Goal: Transaction & Acquisition: Book appointment/travel/reservation

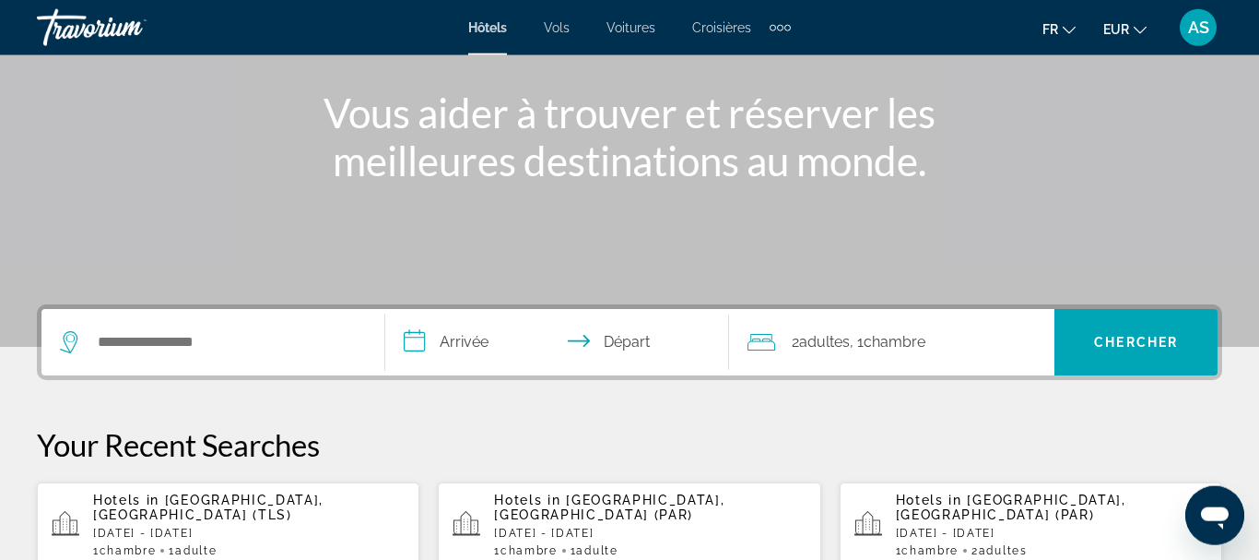
scroll to position [242, 0]
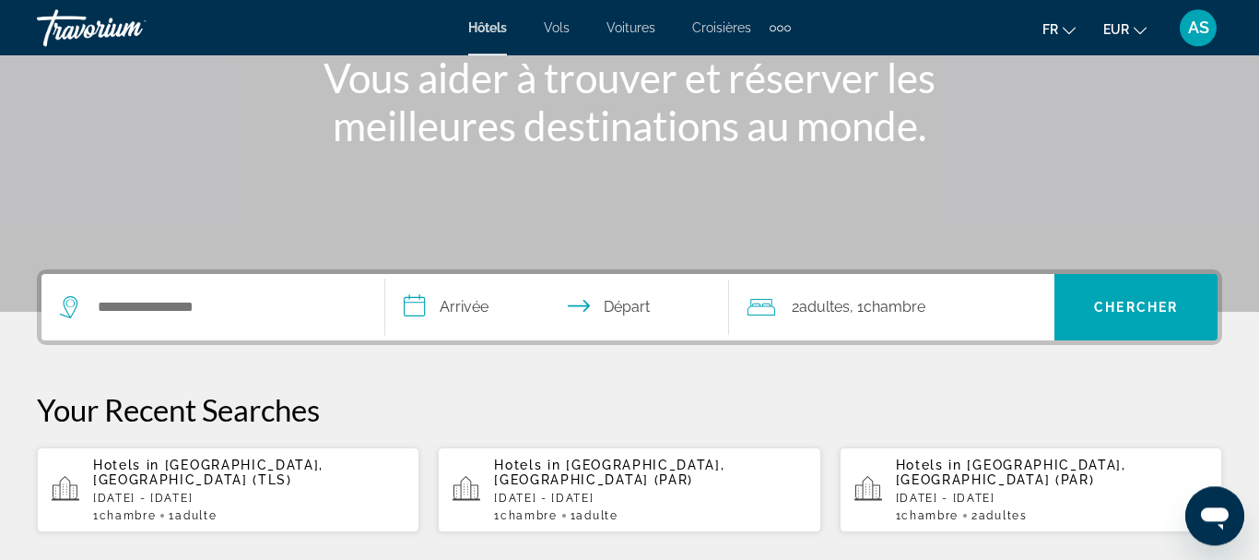
click at [247, 474] on div "Hotels in [GEOGRAPHIC_DATA], [GEOGRAPHIC_DATA] (TLS) [DATE] - [DATE] 1 Chambre …" at bounding box center [249, 489] width 312 height 65
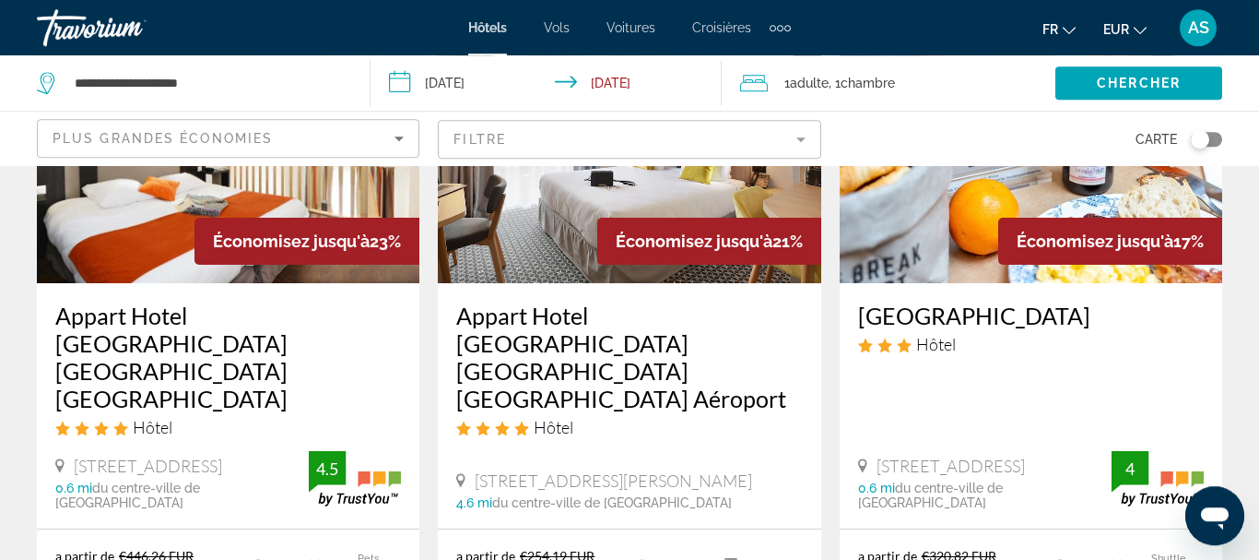
scroll to position [1008, 0]
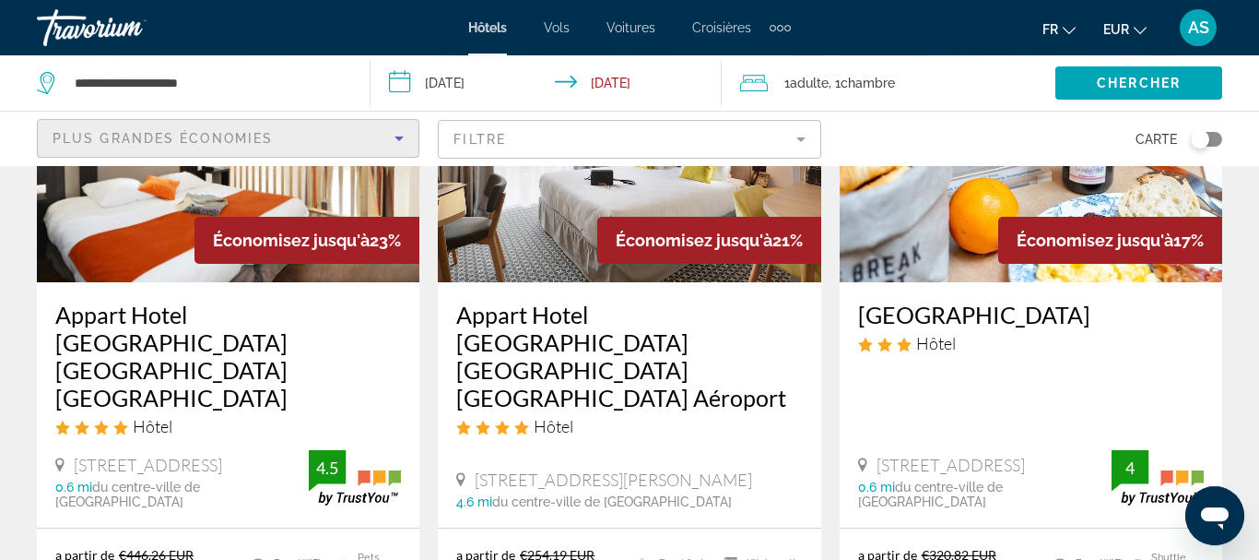
click at [274, 145] on div "Plus grandes économies" at bounding box center [224, 138] width 342 height 22
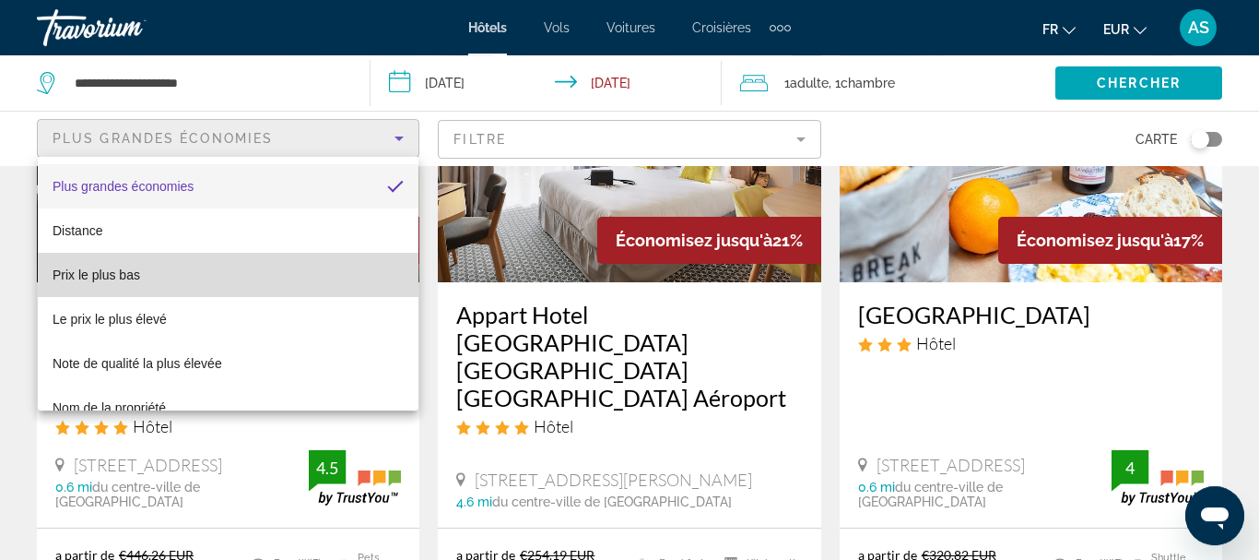
click at [208, 283] on mat-option "Prix le plus bas" at bounding box center [228, 275] width 381 height 44
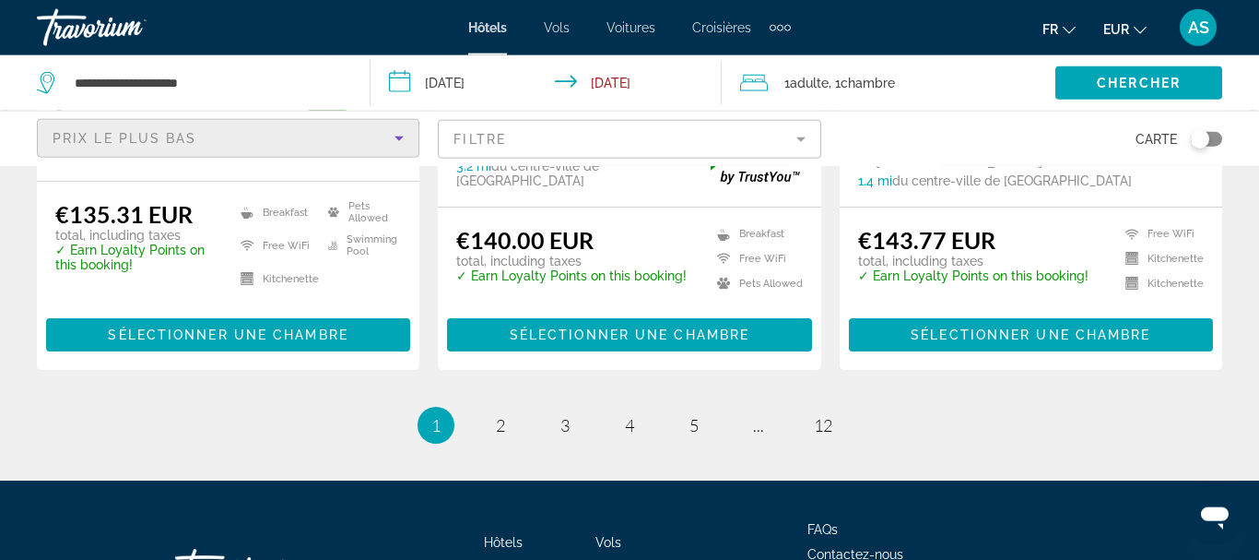
scroll to position [2685, 0]
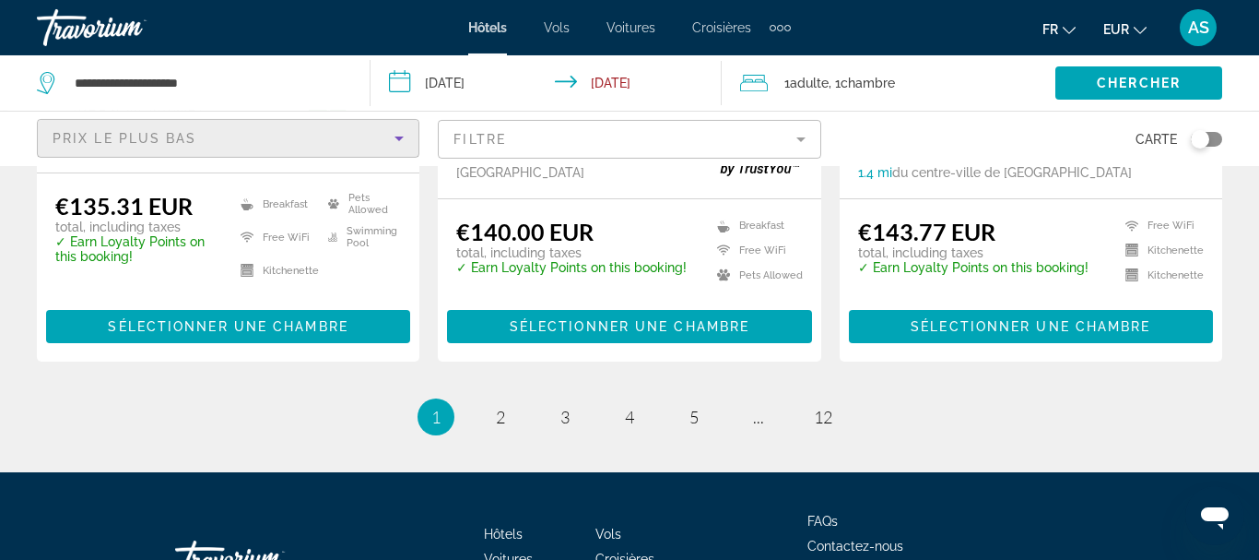
click at [483, 398] on li "page 2" at bounding box center [500, 416] width 37 height 37
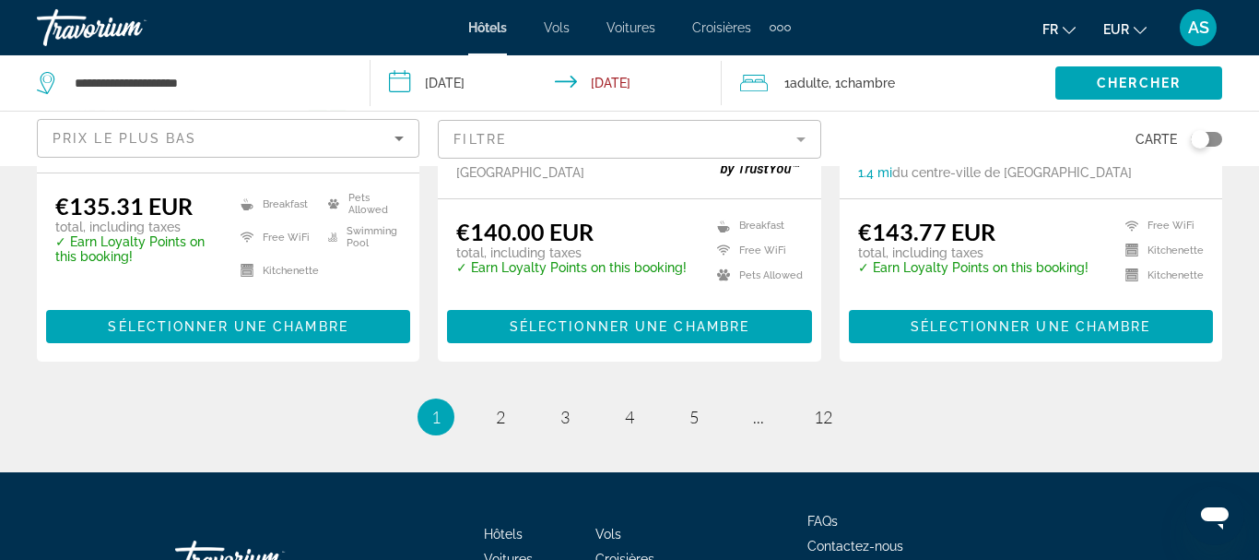
click at [521, 398] on ul "1 / 12 You're on page 1 page 2 page 3 page 4 page 5 page ... page 12" at bounding box center [630, 416] width 1186 height 37
click at [506, 401] on link "page 2" at bounding box center [501, 417] width 32 height 32
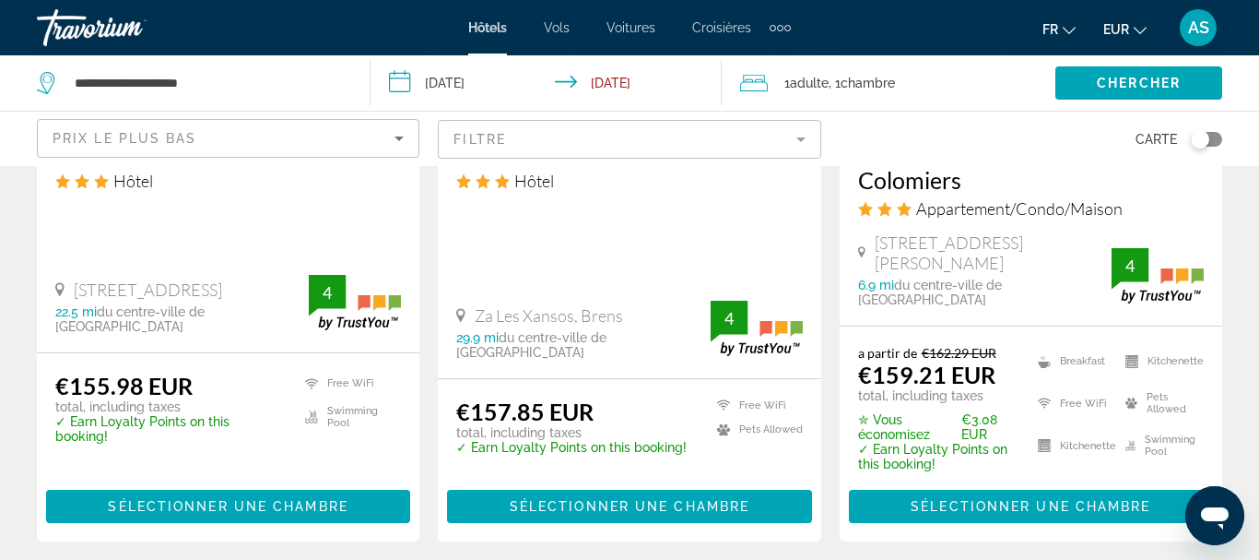
scroll to position [2893, 0]
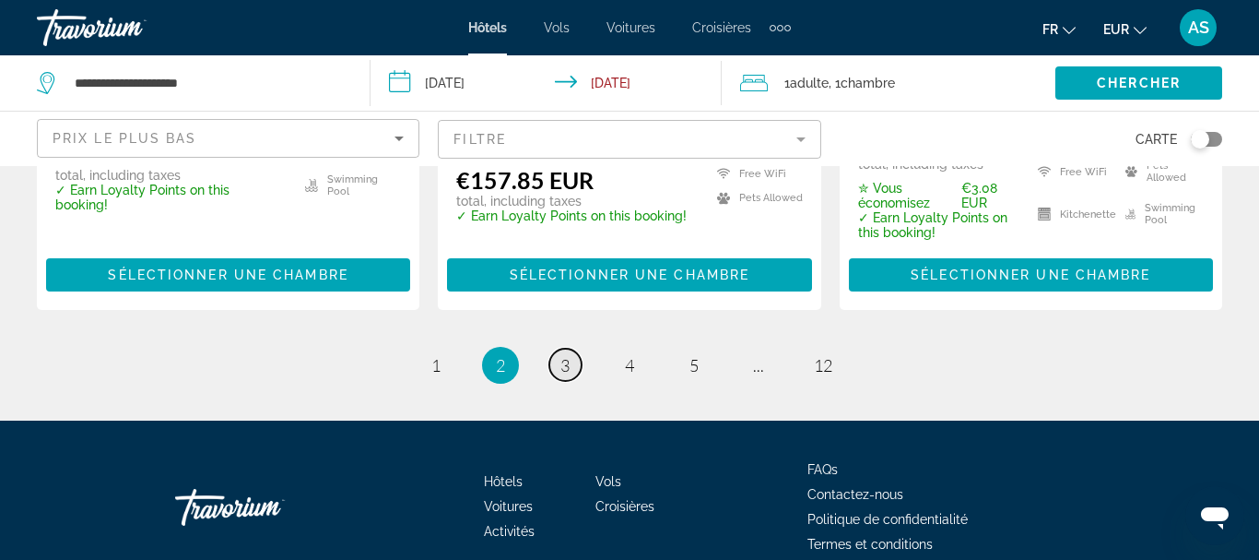
click at [567, 355] on span "3" at bounding box center [564, 365] width 9 height 20
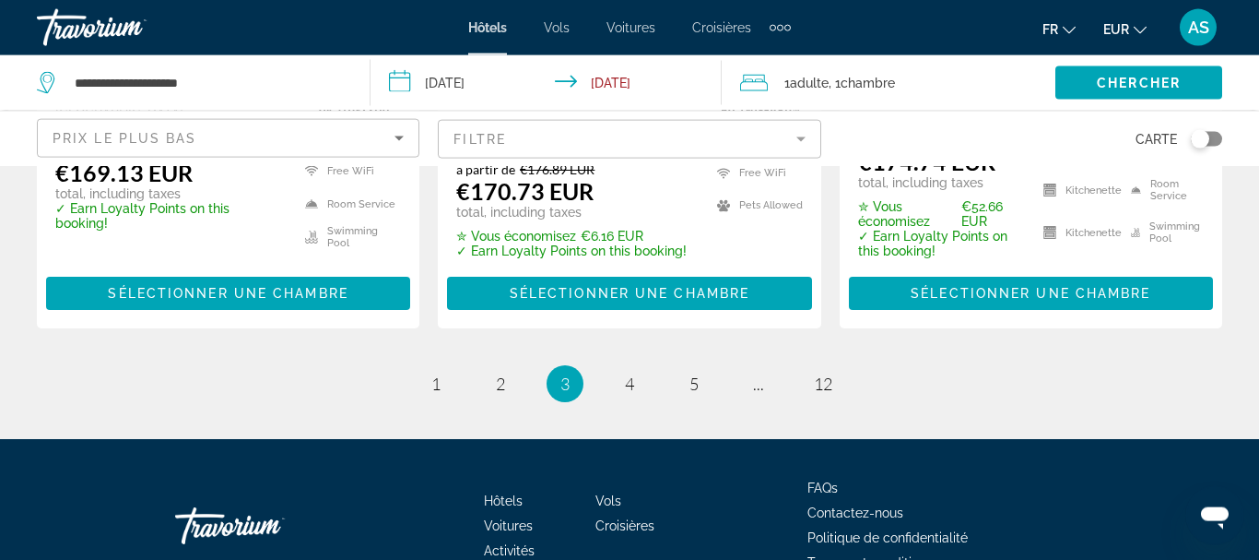
scroll to position [2766, 0]
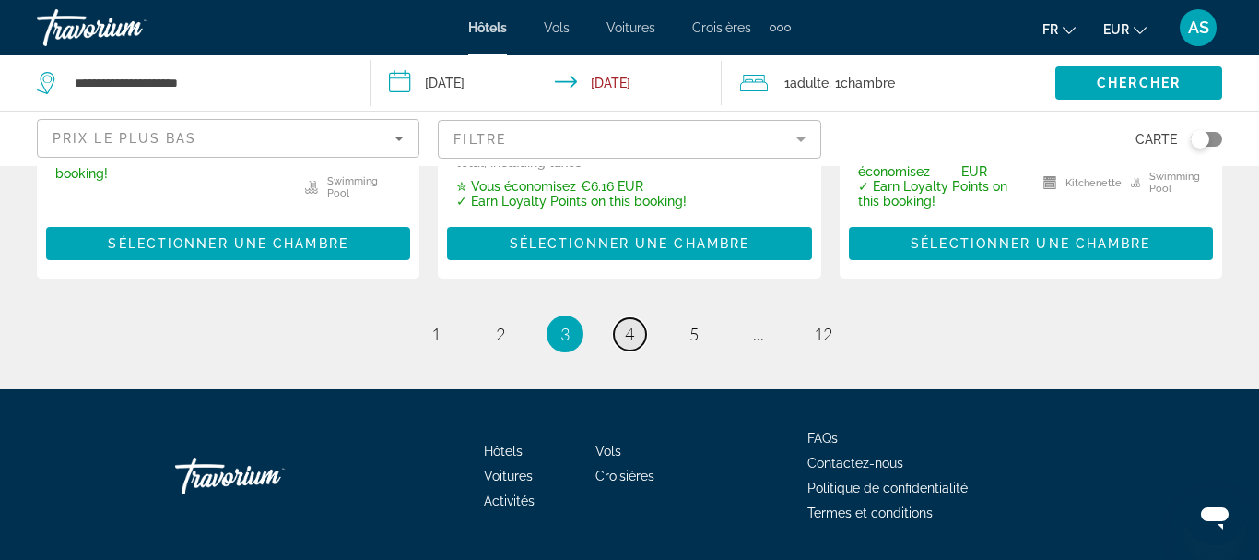
click at [633, 318] on link "page 4" at bounding box center [630, 334] width 32 height 32
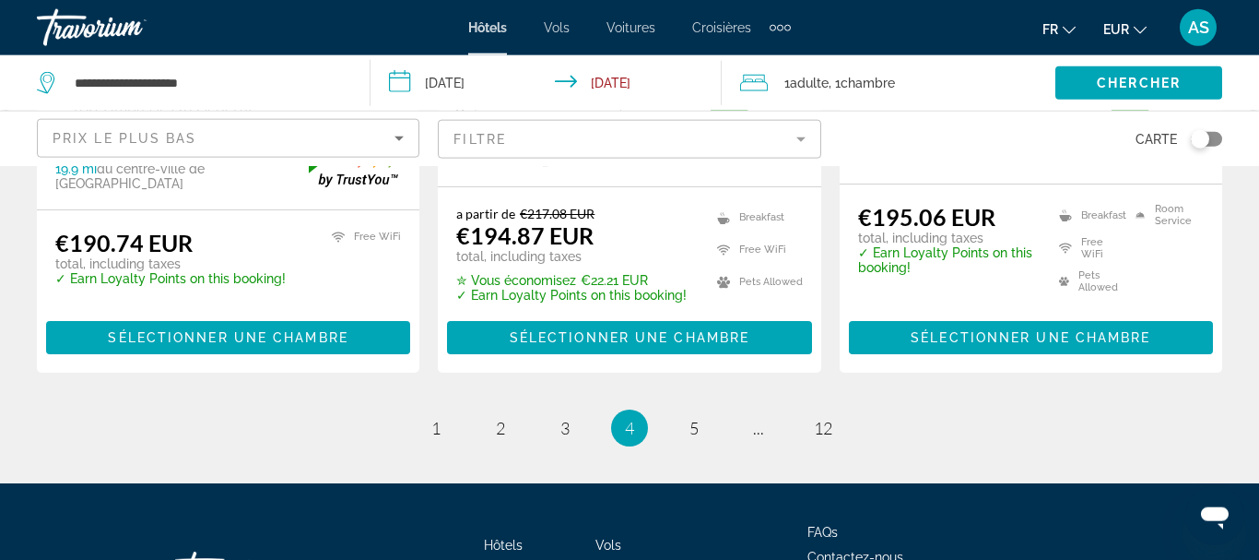
scroll to position [2688, 0]
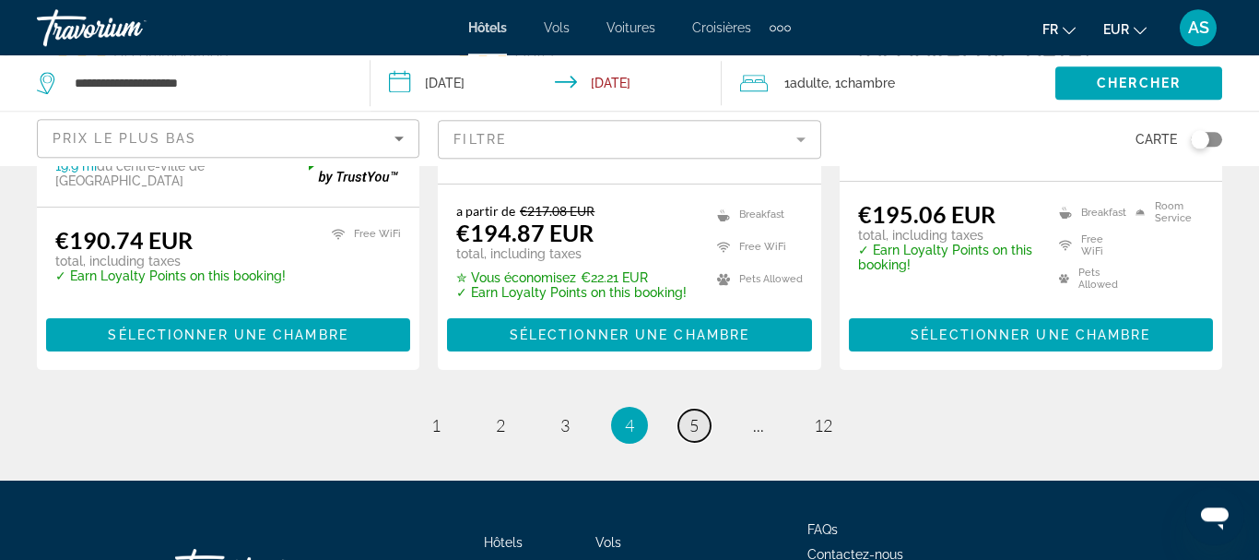
click at [690, 415] on span "5" at bounding box center [694, 425] width 9 height 20
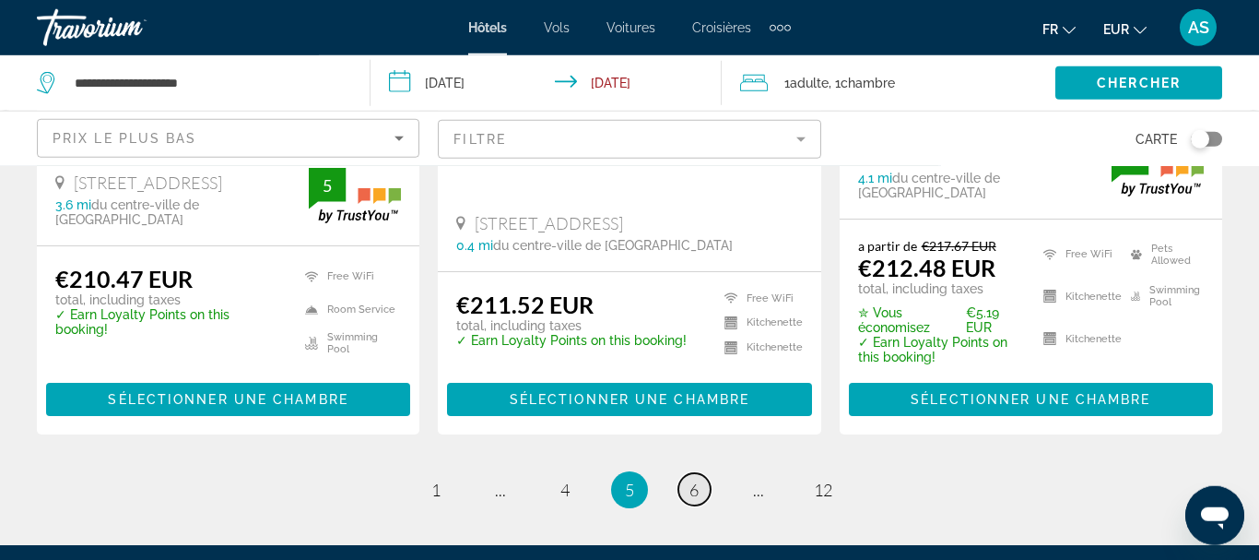
scroll to position [2823, 0]
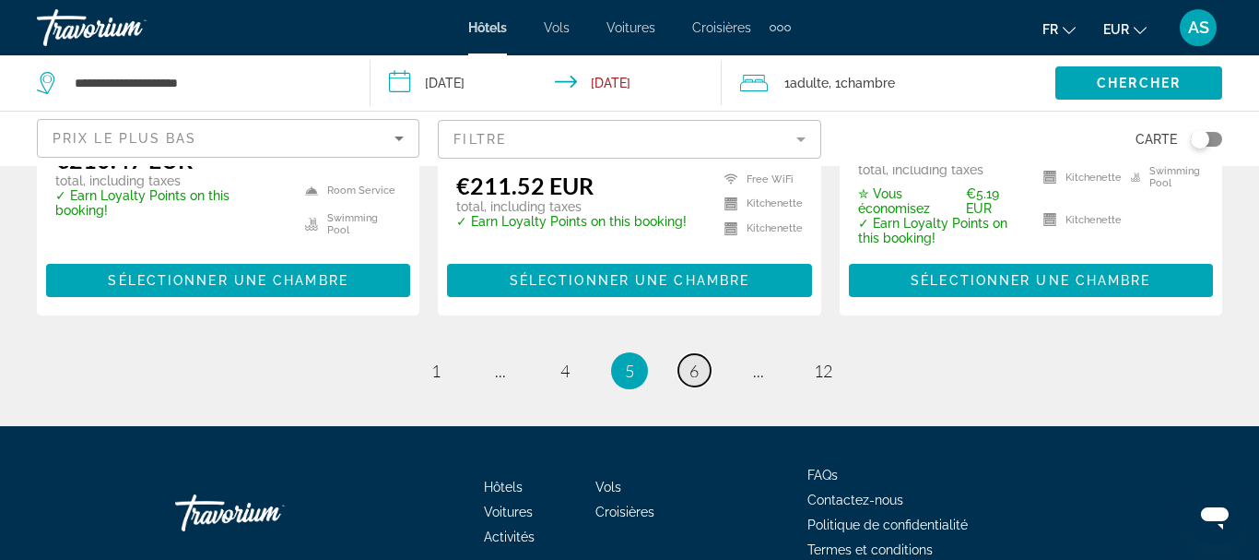
click at [690, 354] on link "page 6" at bounding box center [694, 370] width 32 height 32
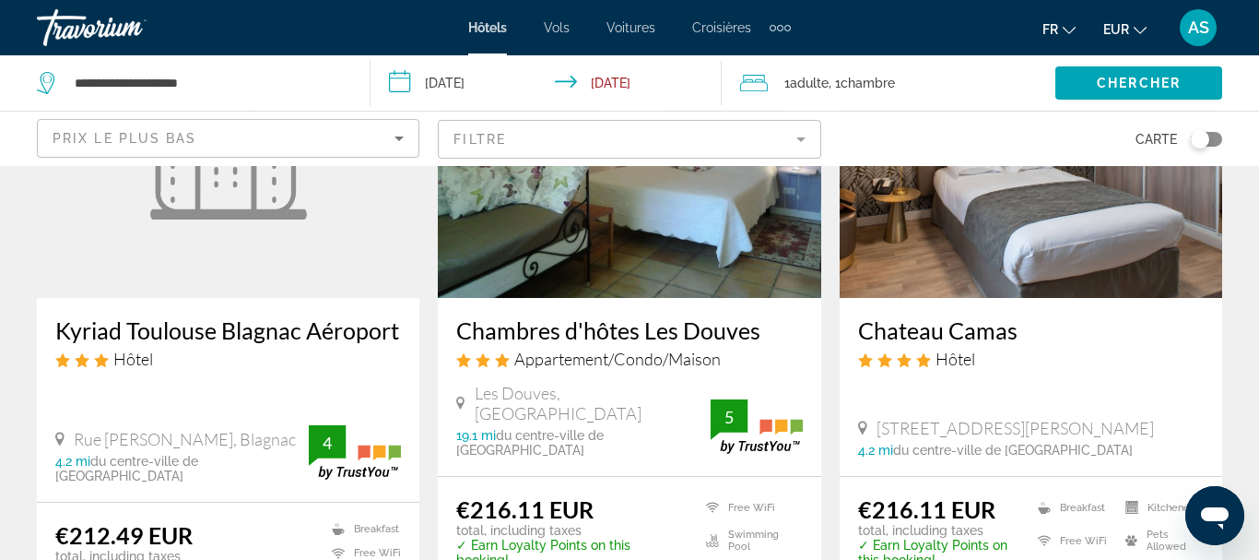
scroll to position [218, 0]
